Goal: Information Seeking & Learning: Find specific page/section

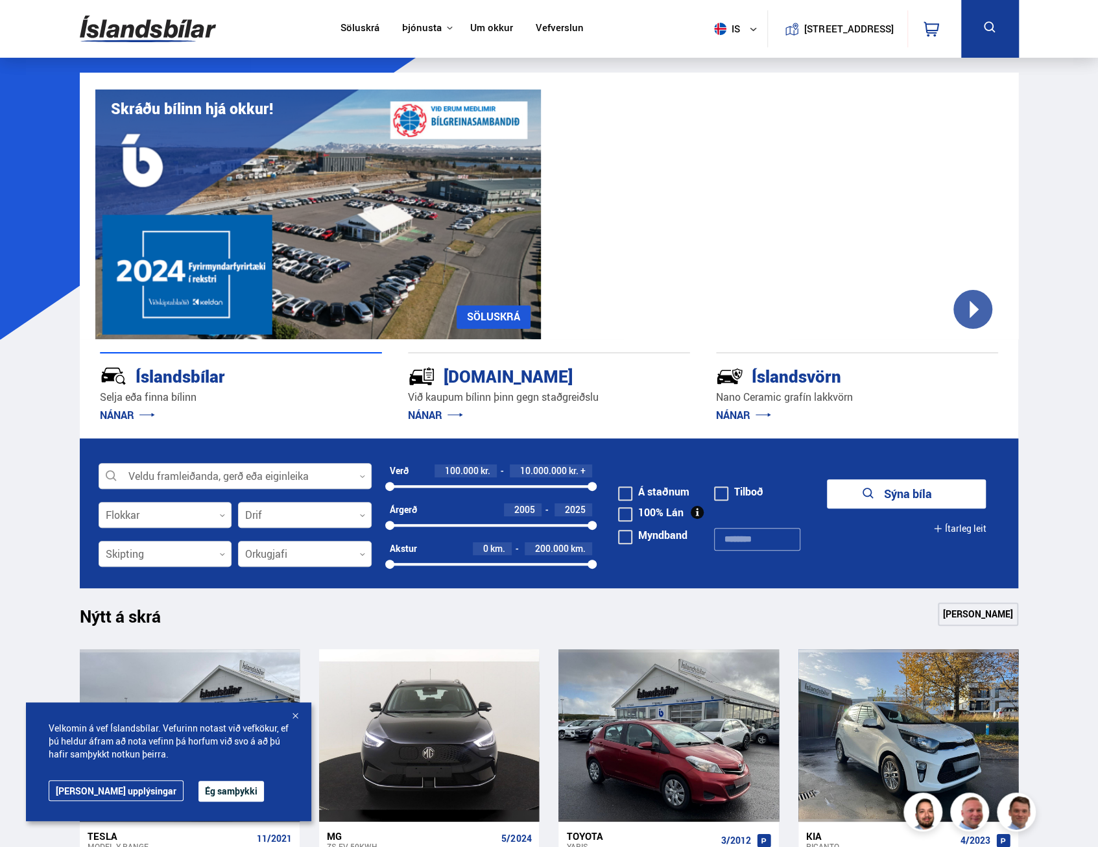
click at [355, 24] on link "Söluskrá" at bounding box center [360, 29] width 39 height 14
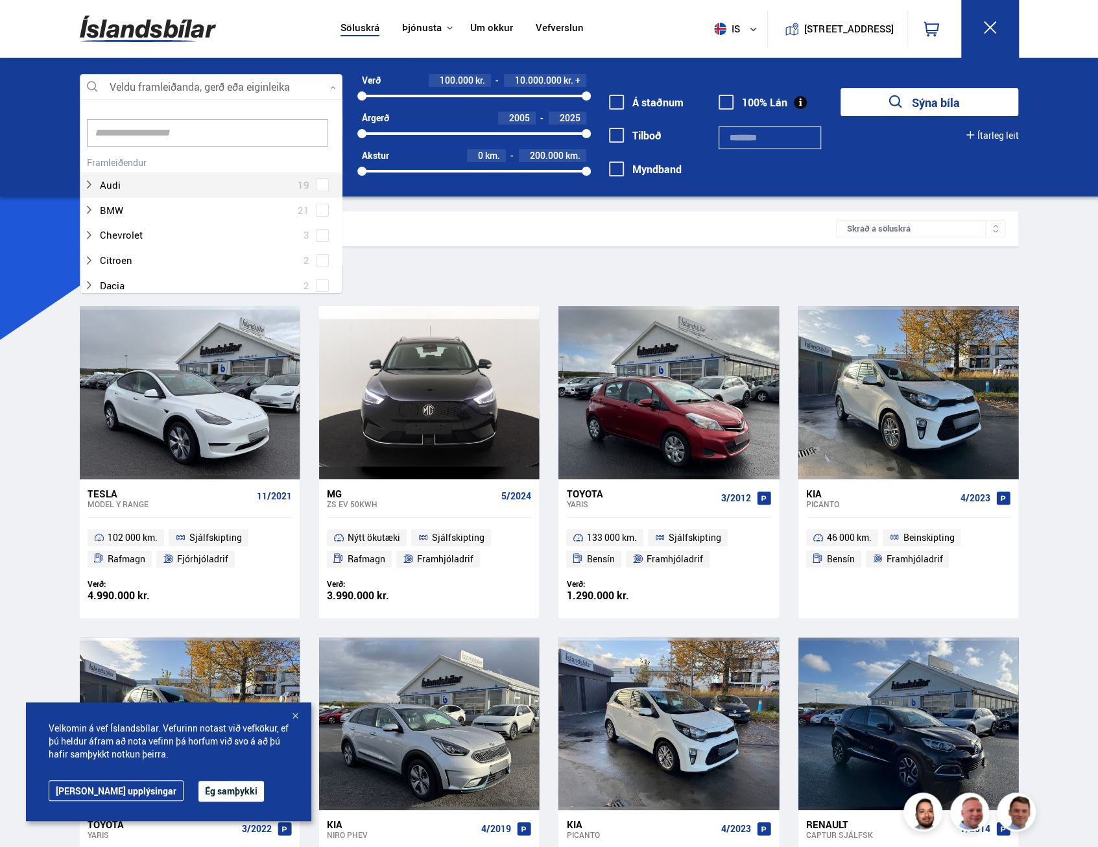
click at [177, 90] on div at bounding box center [211, 88] width 263 height 26
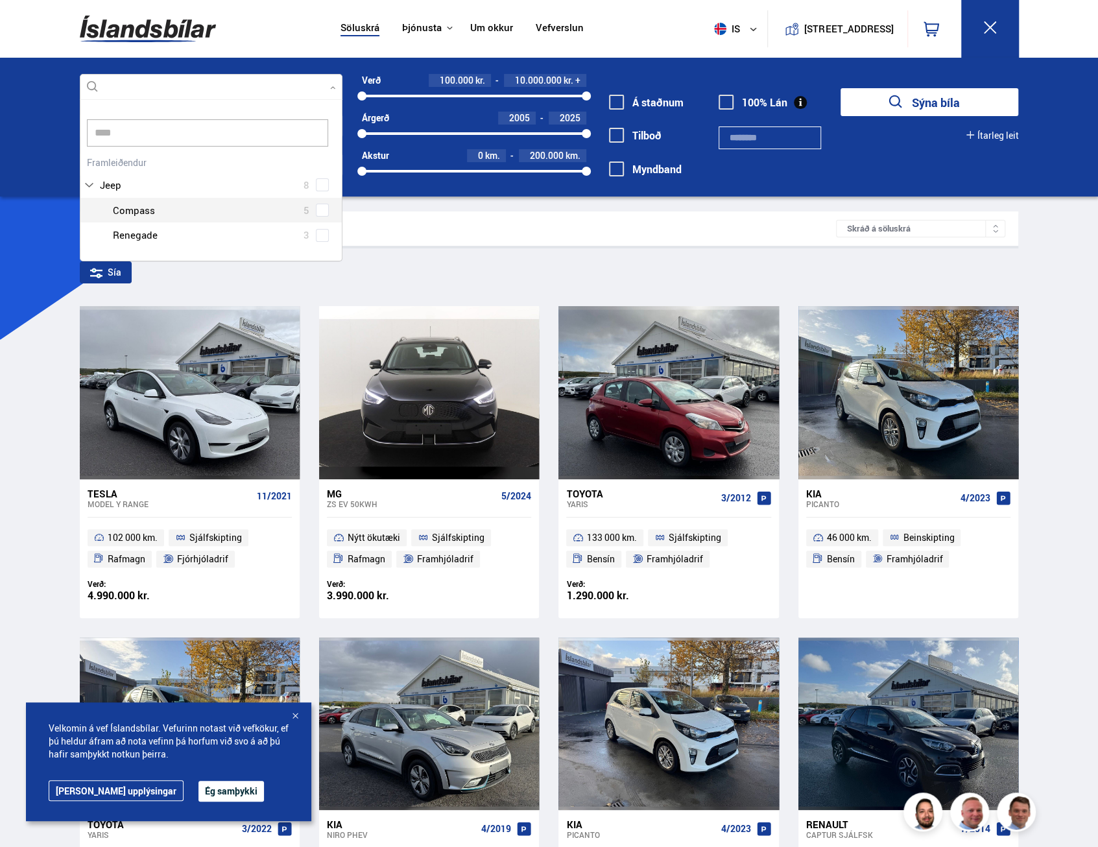
click at [134, 217] on div at bounding box center [224, 210] width 229 height 19
click at [318, 211] on div "Jeep 8 Jeep Compass 5 Jeep Renegade 3" at bounding box center [210, 200] width 261 height 95
type input "****"
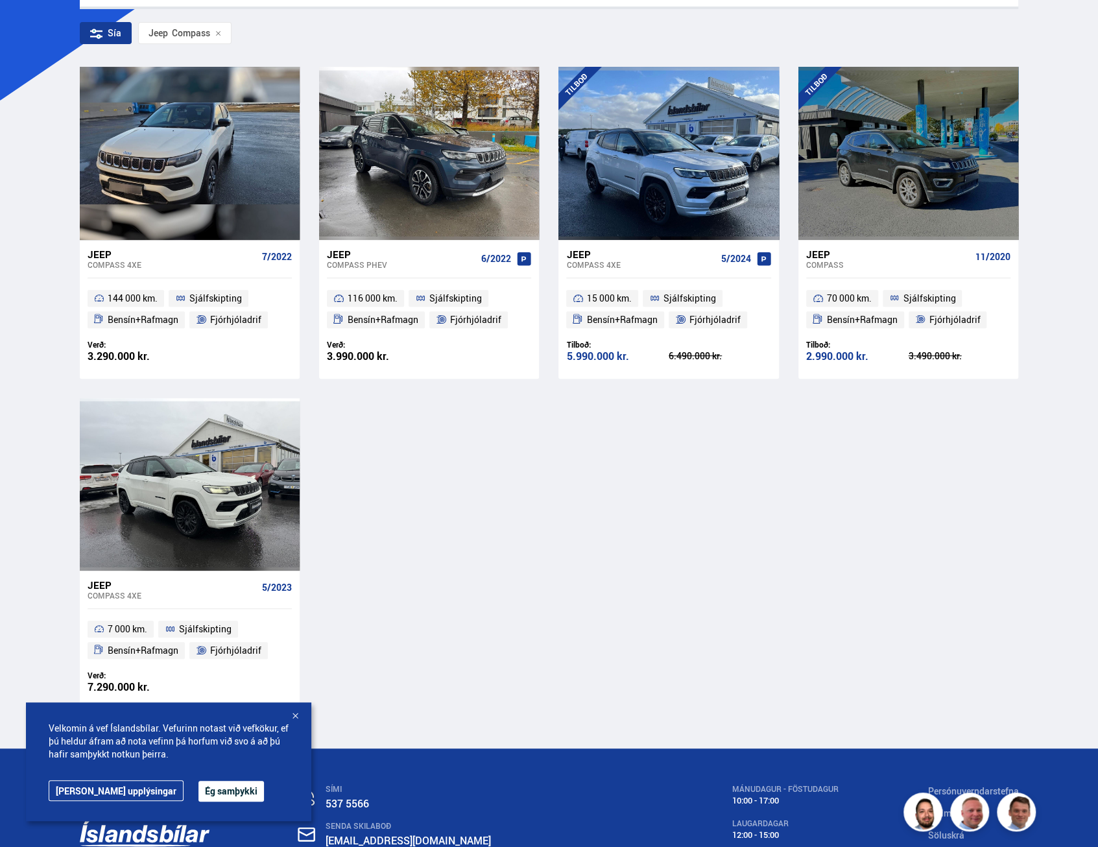
scroll to position [259, 0]
